Goal: Navigation & Orientation: Find specific page/section

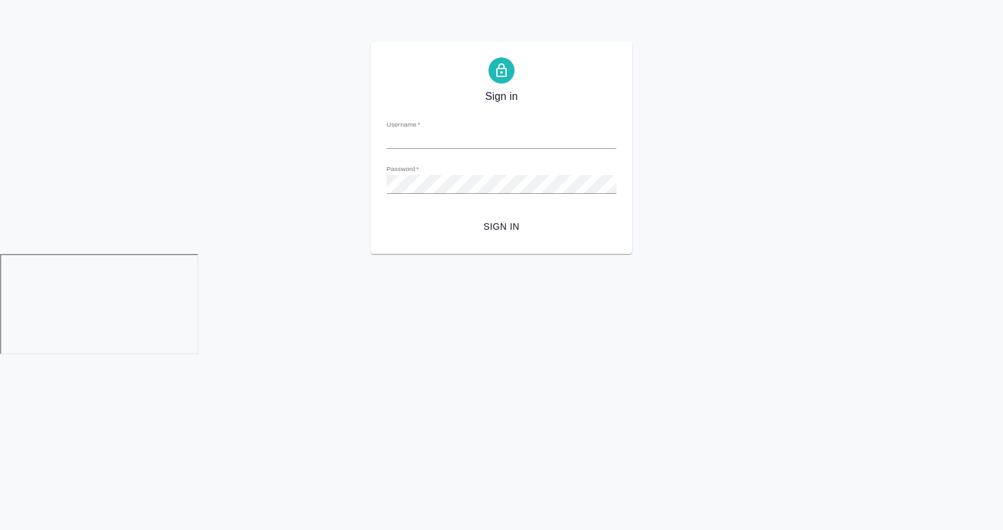
type input "a.gvozdikov@awatera.com"
click at [481, 214] on form "Username   * a.gvozdikov@awatera.com Password   * urlPath   * / Sign in" at bounding box center [502, 174] width 230 height 129
click at [492, 228] on span "Sign in" at bounding box center [501, 227] width 209 height 16
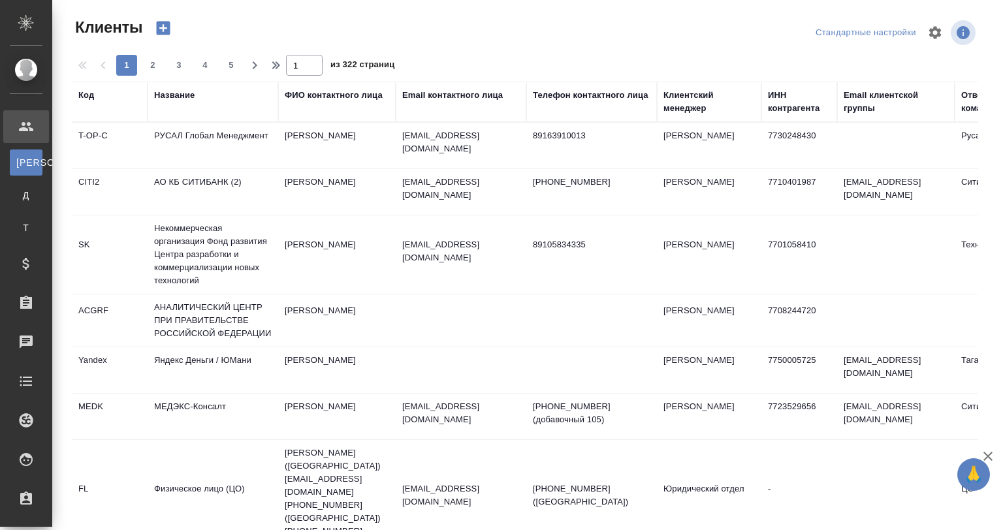
select select "RU"
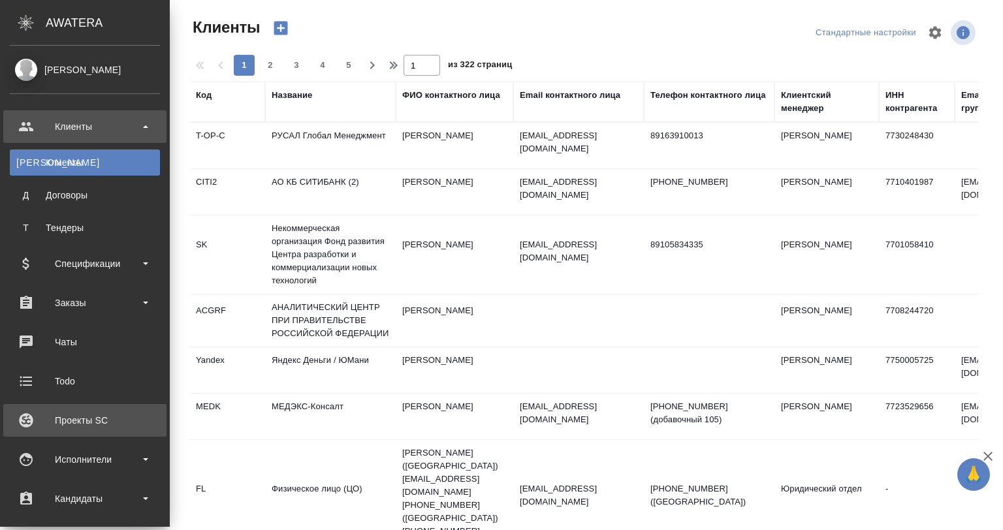
click at [65, 421] on div "Проекты SC" at bounding box center [85, 421] width 150 height 20
